Goal: Check status

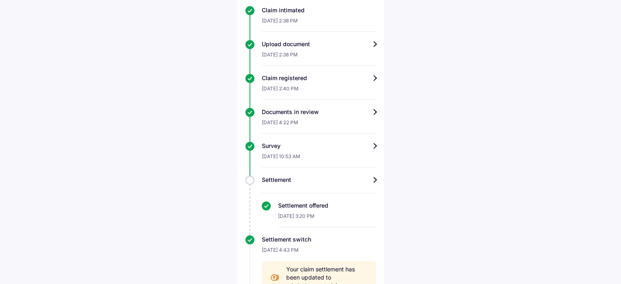
scroll to position [169, 0]
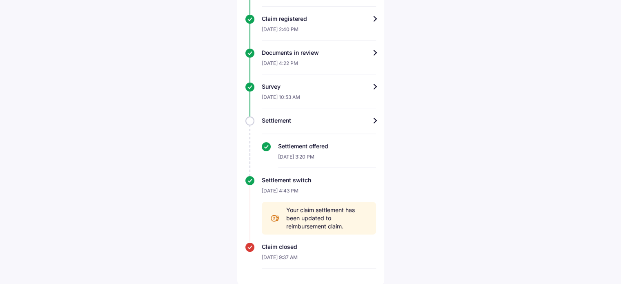
click at [324, 224] on span "Your claim settlement has been updated to reimbursement claim." at bounding box center [327, 218] width 82 height 25
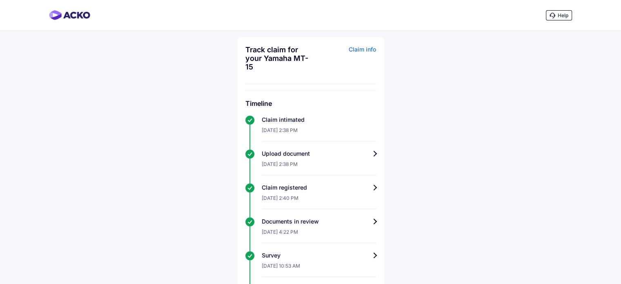
scroll to position [0, 0]
click at [359, 47] on div "Claim info" at bounding box center [344, 61] width 63 height 32
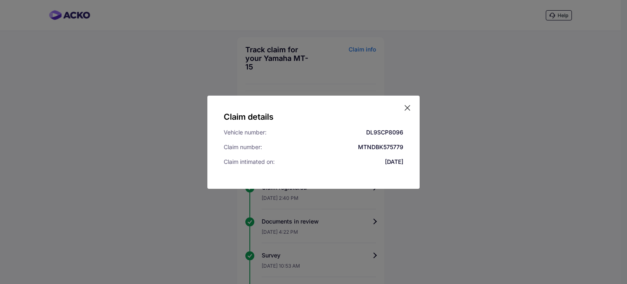
click at [369, 150] on div "MTNDBK575779" at bounding box center [380, 147] width 45 height 8
copy div "MTNDBK575779"
click at [404, 107] on icon at bounding box center [408, 108] width 8 height 8
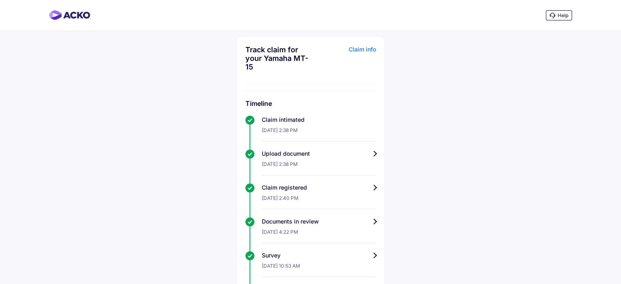
click at [273, 65] on div "Track claim for your Yamaha MT-15" at bounding box center [276, 58] width 63 height 26
click at [89, 12] on img at bounding box center [69, 15] width 41 height 10
